Goal: Information Seeking & Learning: Check status

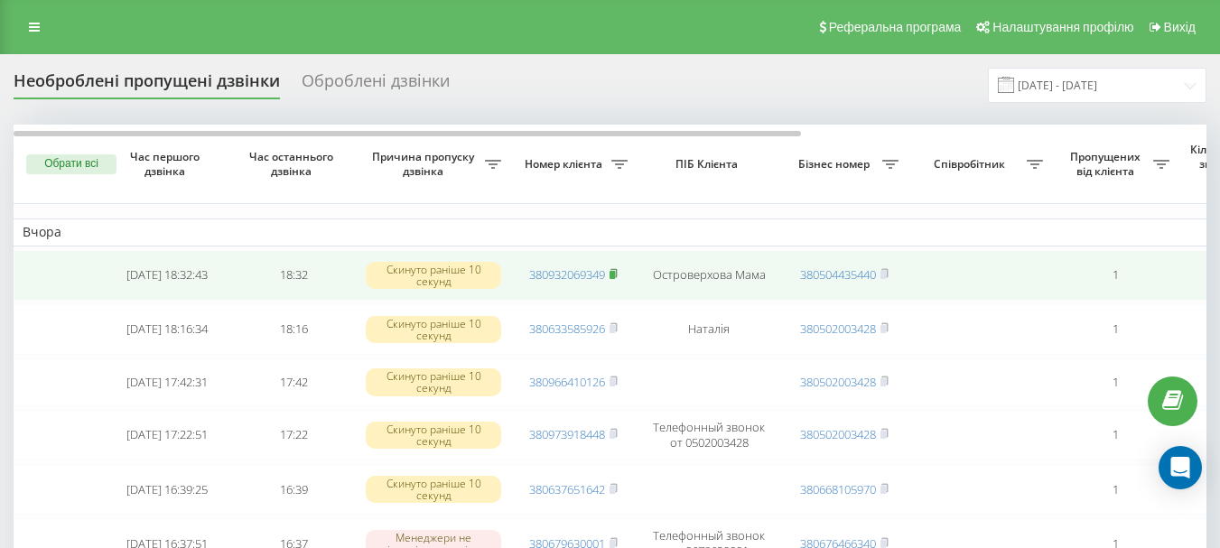
click at [615, 274] on rect at bounding box center [611, 275] width 5 height 8
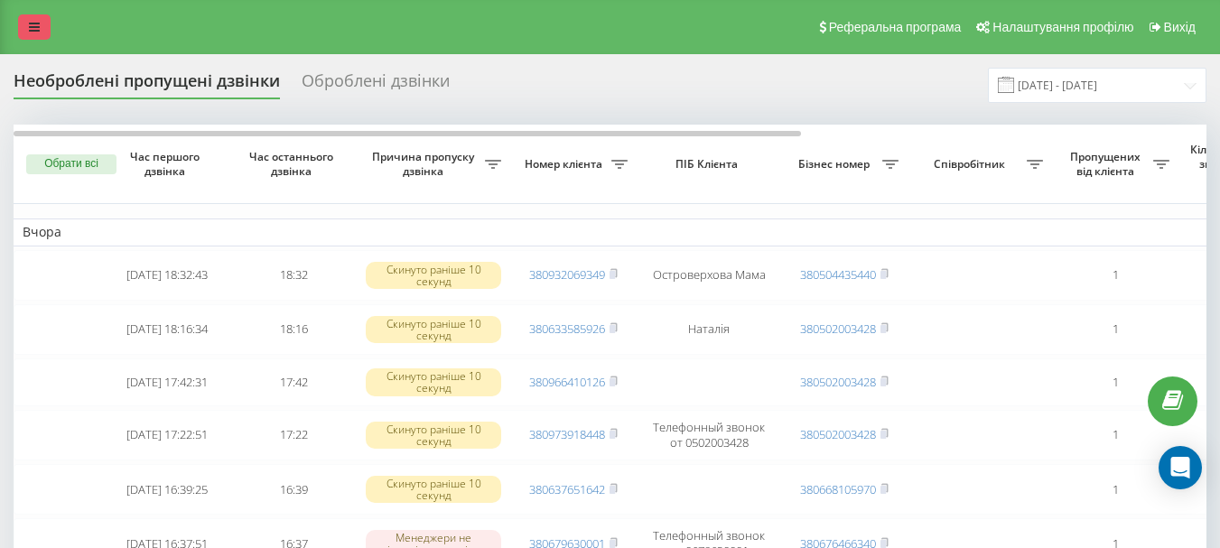
click at [30, 23] on icon at bounding box center [34, 27] width 11 height 13
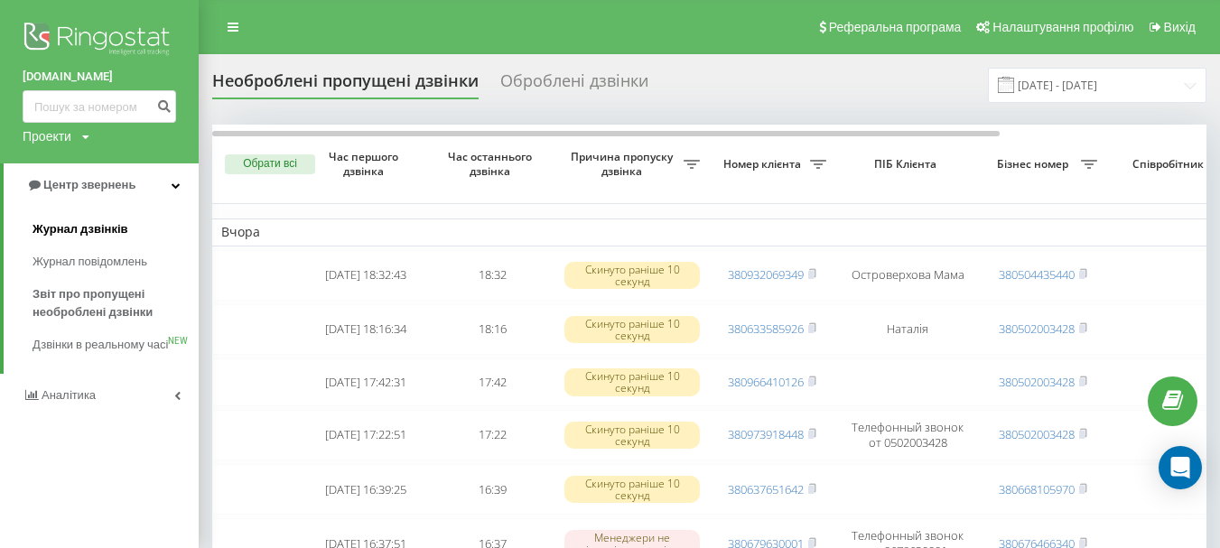
click at [77, 229] on span "Журнал дзвінків" at bounding box center [81, 229] width 96 height 18
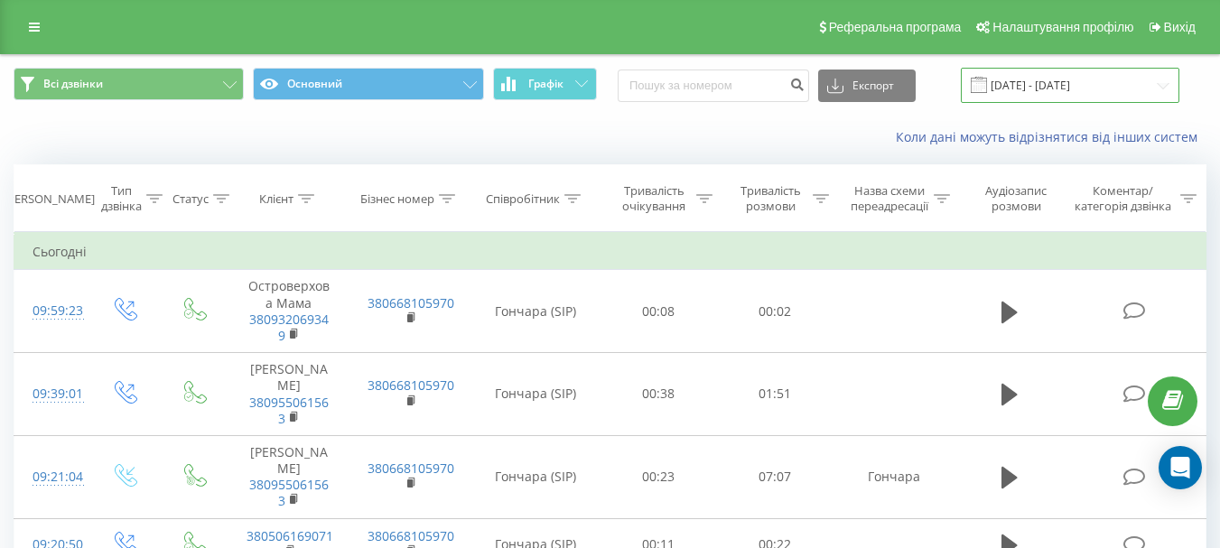
click at [1121, 83] on input "[DATE] - [DATE]" at bounding box center [1070, 85] width 218 height 35
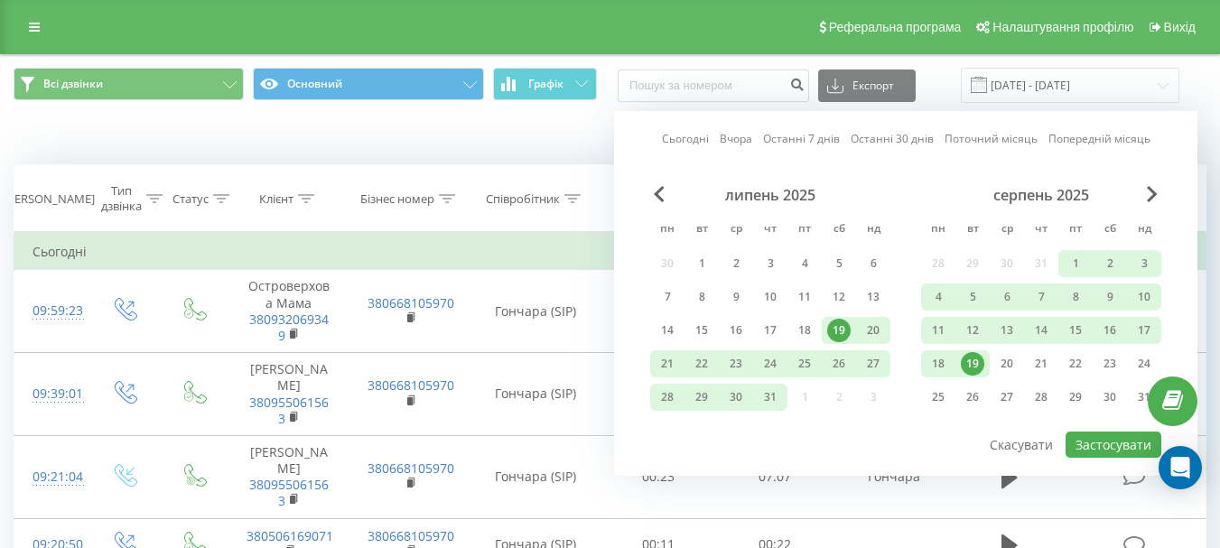
click at [972, 360] on div "19" at bounding box center [972, 363] width 23 height 23
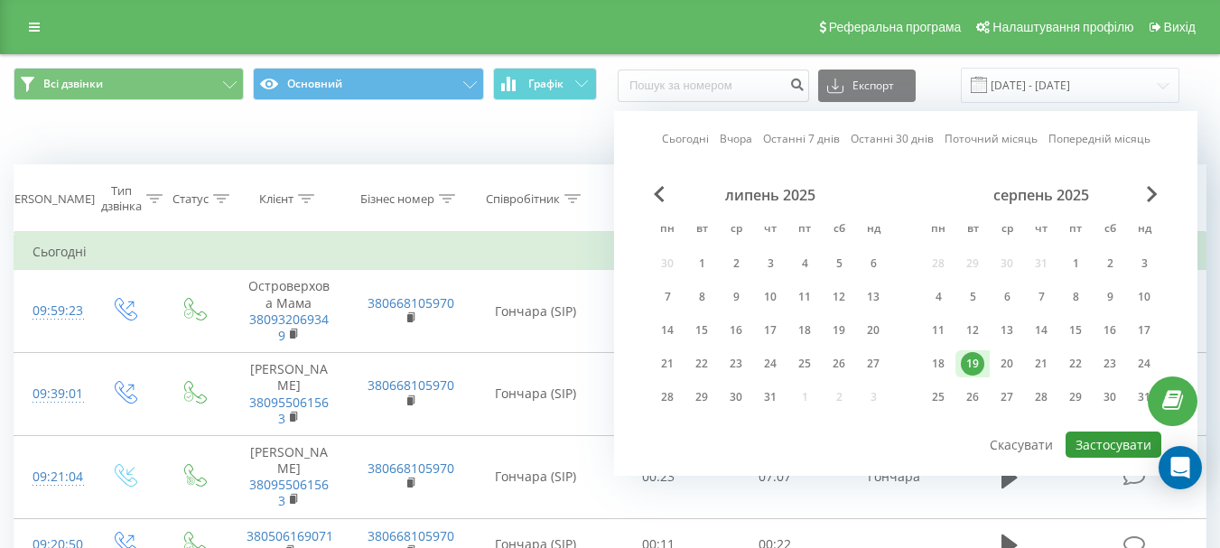
drag, startPoint x: 1138, startPoint y: 445, endPoint x: 1125, endPoint y: 449, distance: 13.1
click at [1136, 445] on button "Застосувати" at bounding box center [1113, 445] width 96 height 26
type input "19.08.2025 - 19.08.2025"
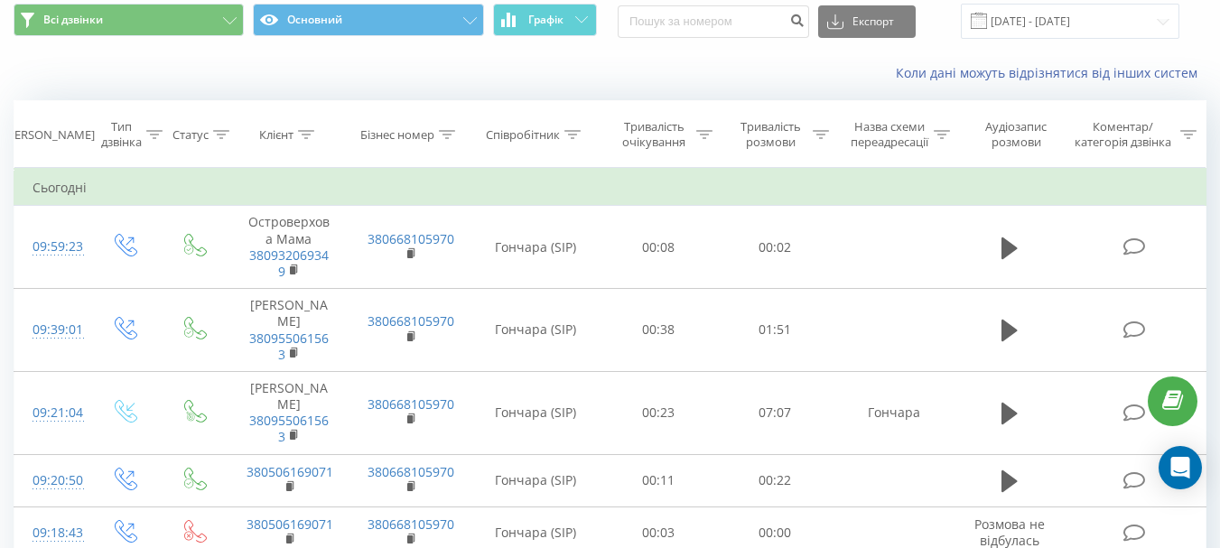
scroll to position [63, 0]
click at [567, 20] on button "Графік" at bounding box center [545, 21] width 104 height 33
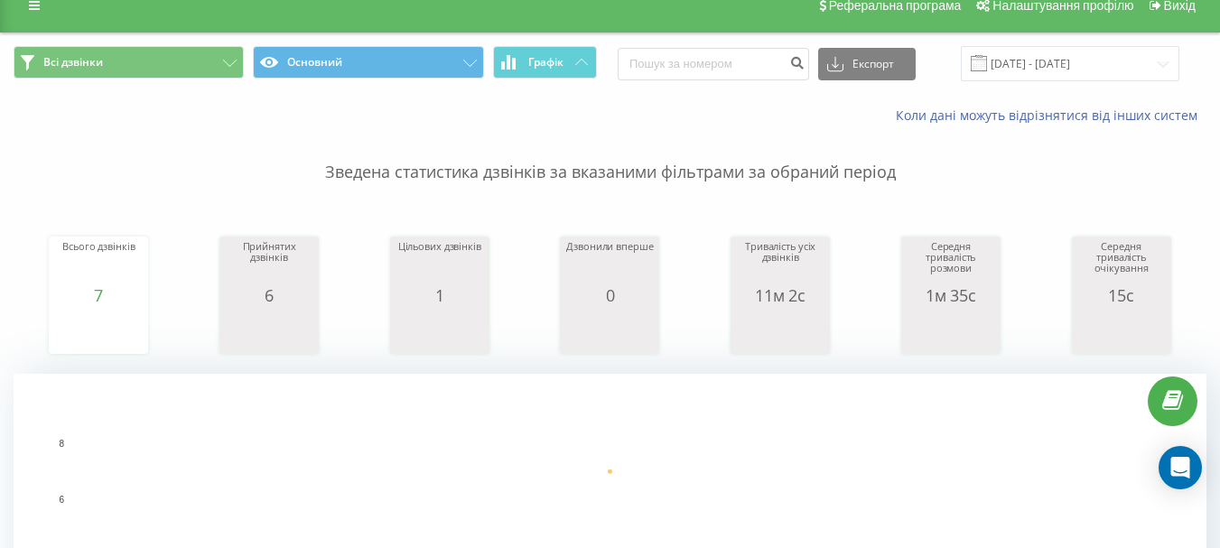
scroll to position [0, 0]
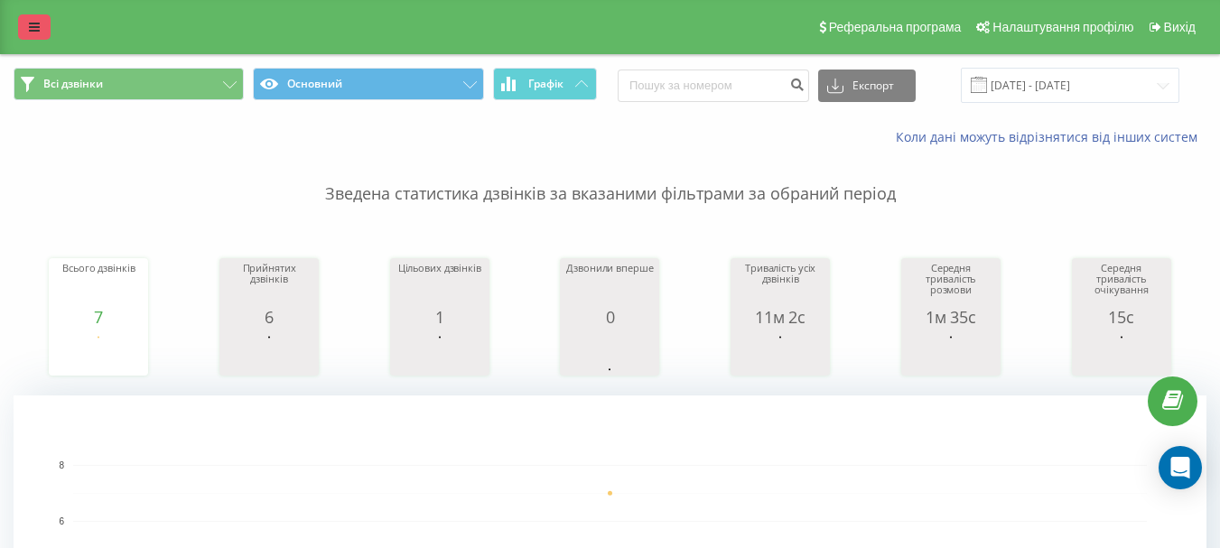
click at [25, 27] on link at bounding box center [34, 26] width 33 height 25
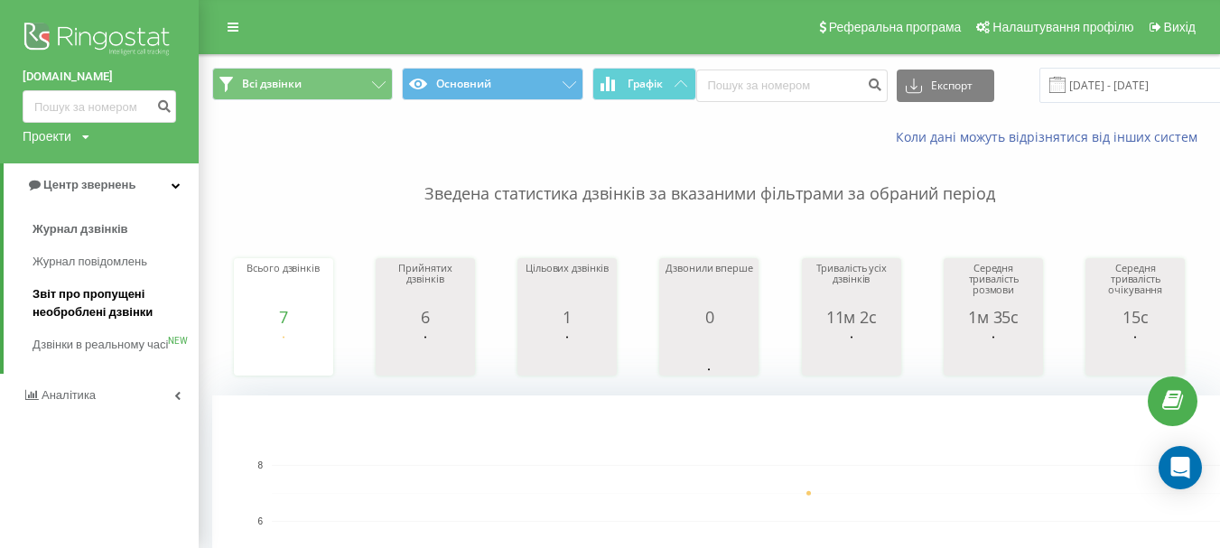
click at [79, 302] on span "Звіт про пропущені необроблені дзвінки" at bounding box center [111, 303] width 157 height 36
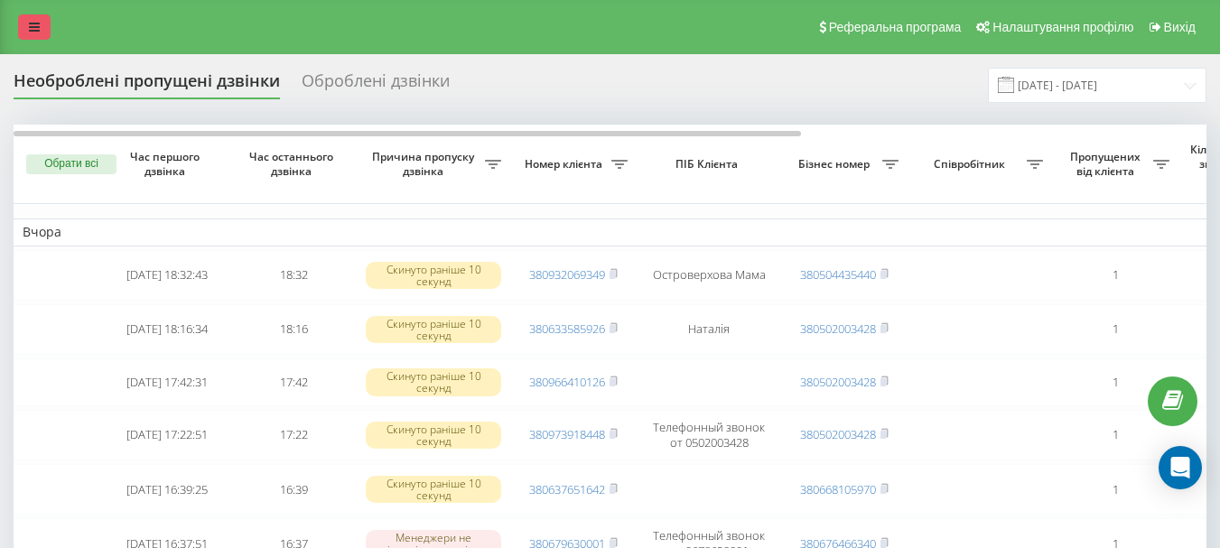
click at [38, 24] on icon at bounding box center [34, 27] width 11 height 13
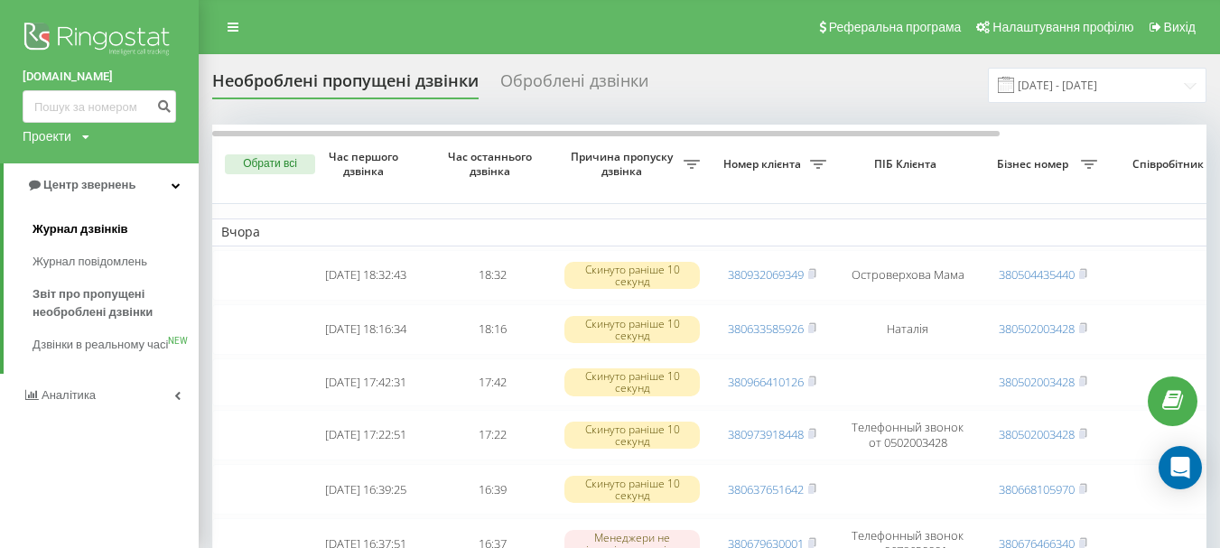
click at [88, 234] on span "Журнал дзвінків" at bounding box center [81, 229] width 96 height 18
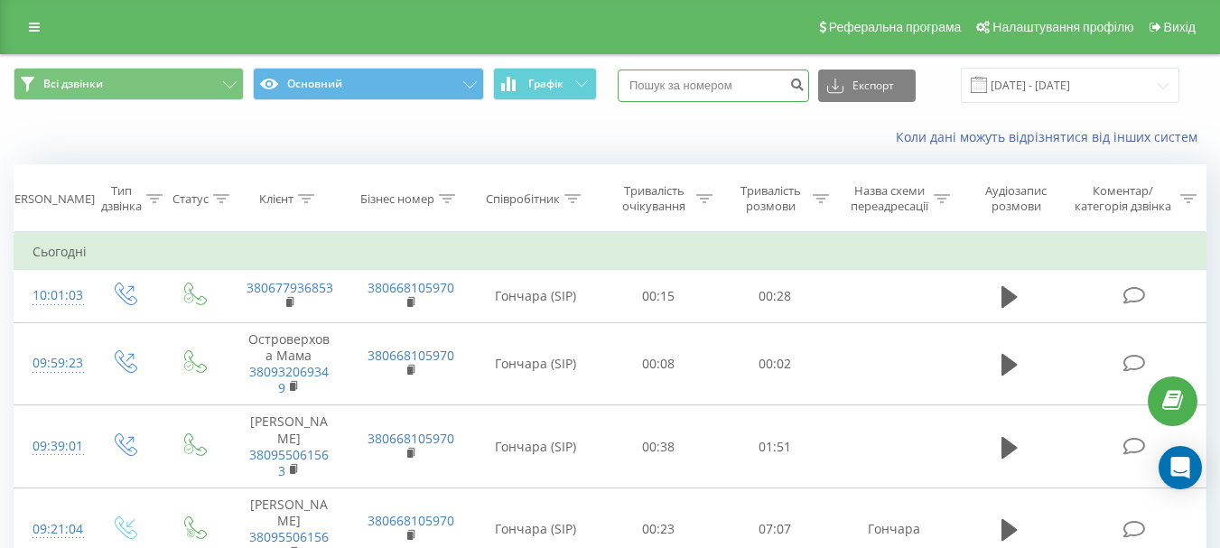
click at [720, 85] on input at bounding box center [713, 86] width 191 height 33
paste input "380937943837"
type input "380937943837"
click at [804, 86] on icon "submit" at bounding box center [796, 82] width 15 height 11
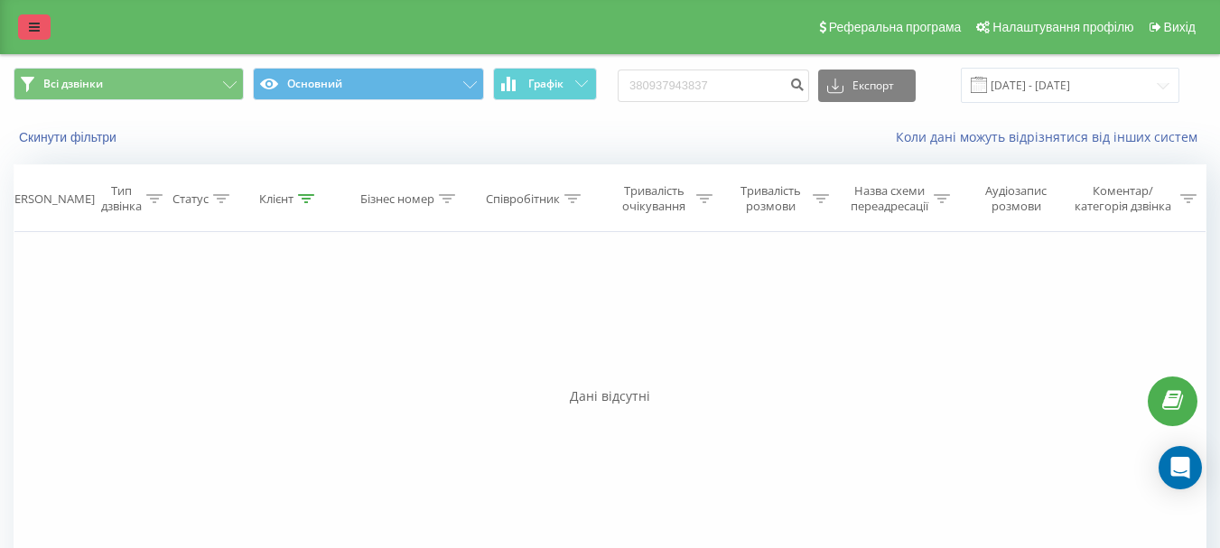
click at [34, 30] on icon at bounding box center [34, 27] width 11 height 13
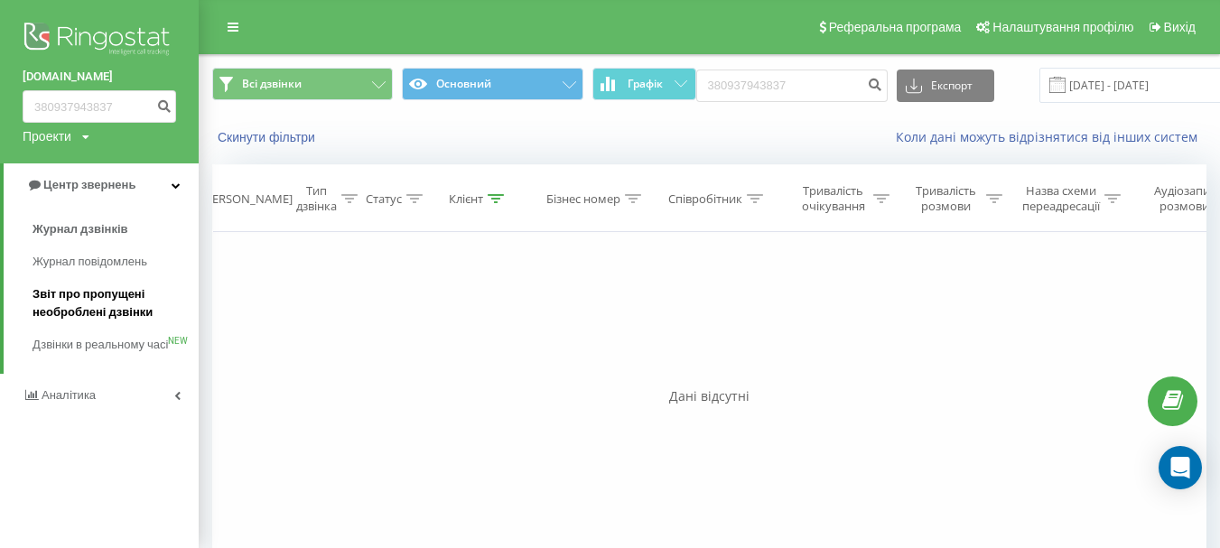
click at [121, 305] on span "Звіт про пропущені необроблені дзвінки" at bounding box center [111, 303] width 157 height 36
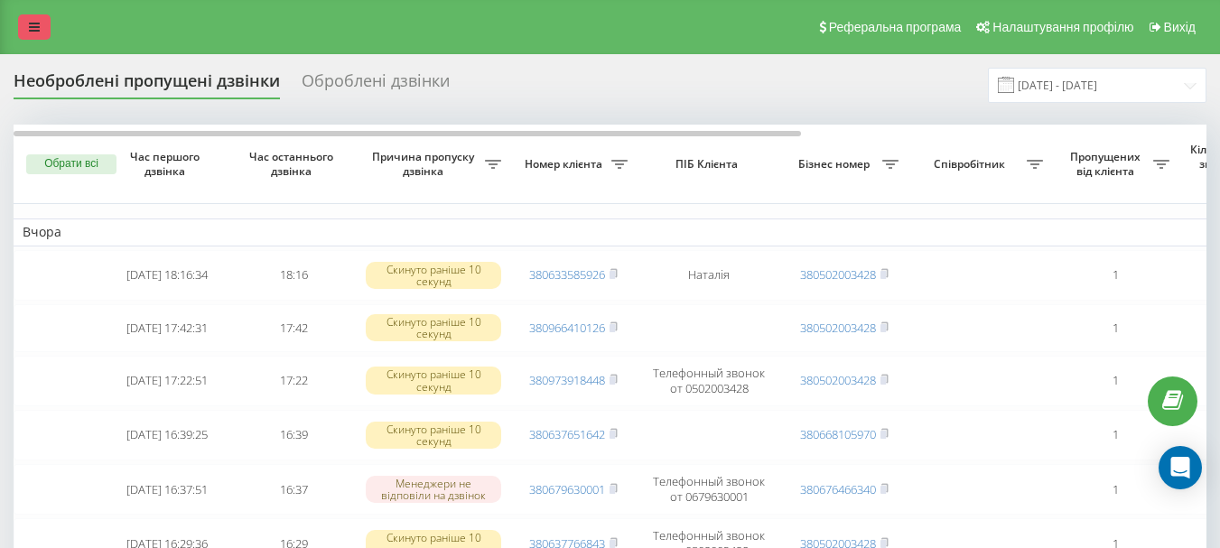
click at [31, 28] on icon at bounding box center [34, 27] width 11 height 13
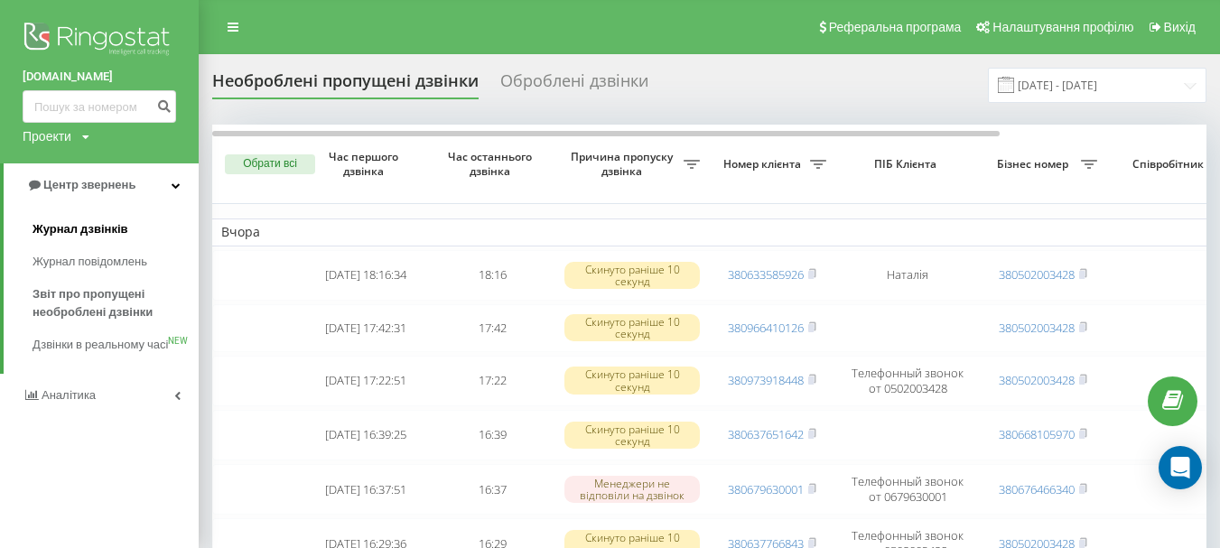
click at [89, 230] on span "Журнал дзвінків" at bounding box center [81, 229] width 96 height 18
